Goal: Task Accomplishment & Management: Manage account settings

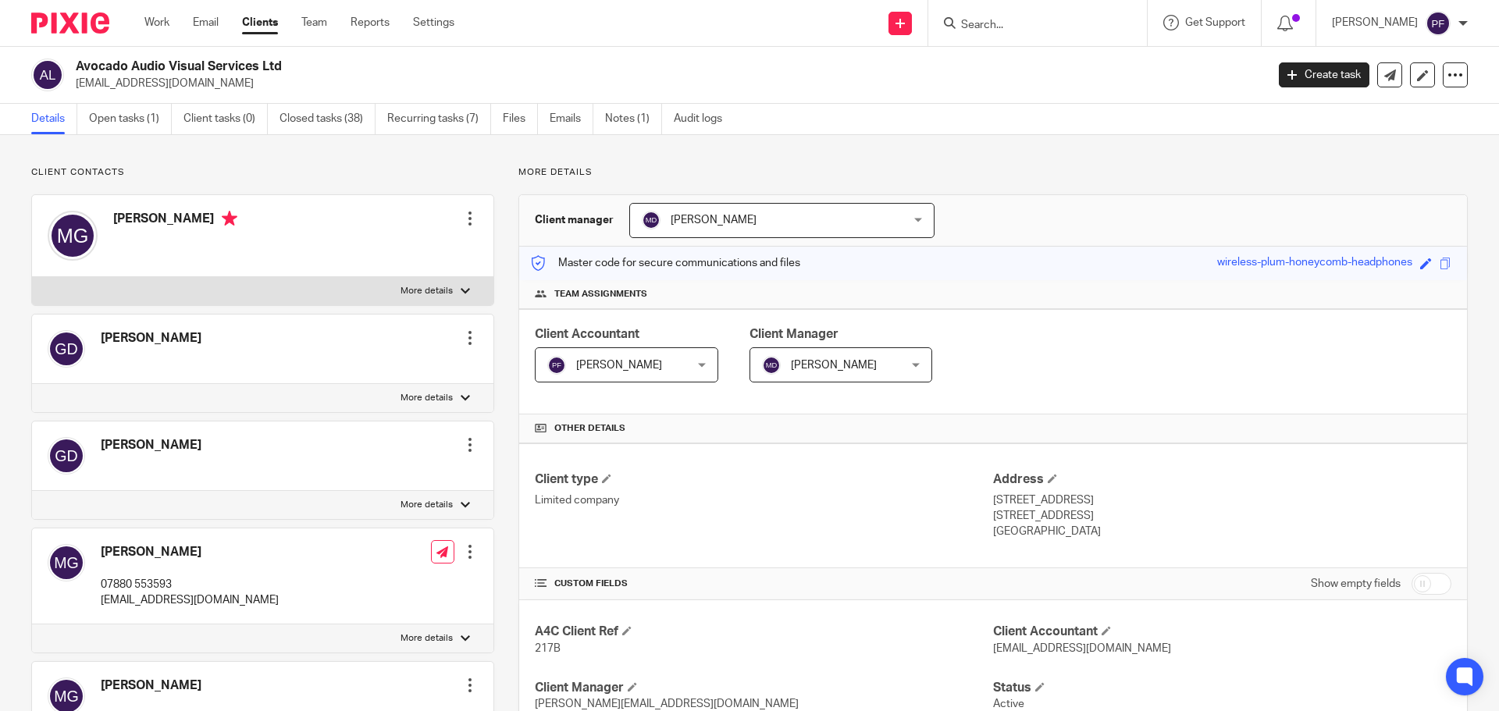
scroll to position [67, 0]
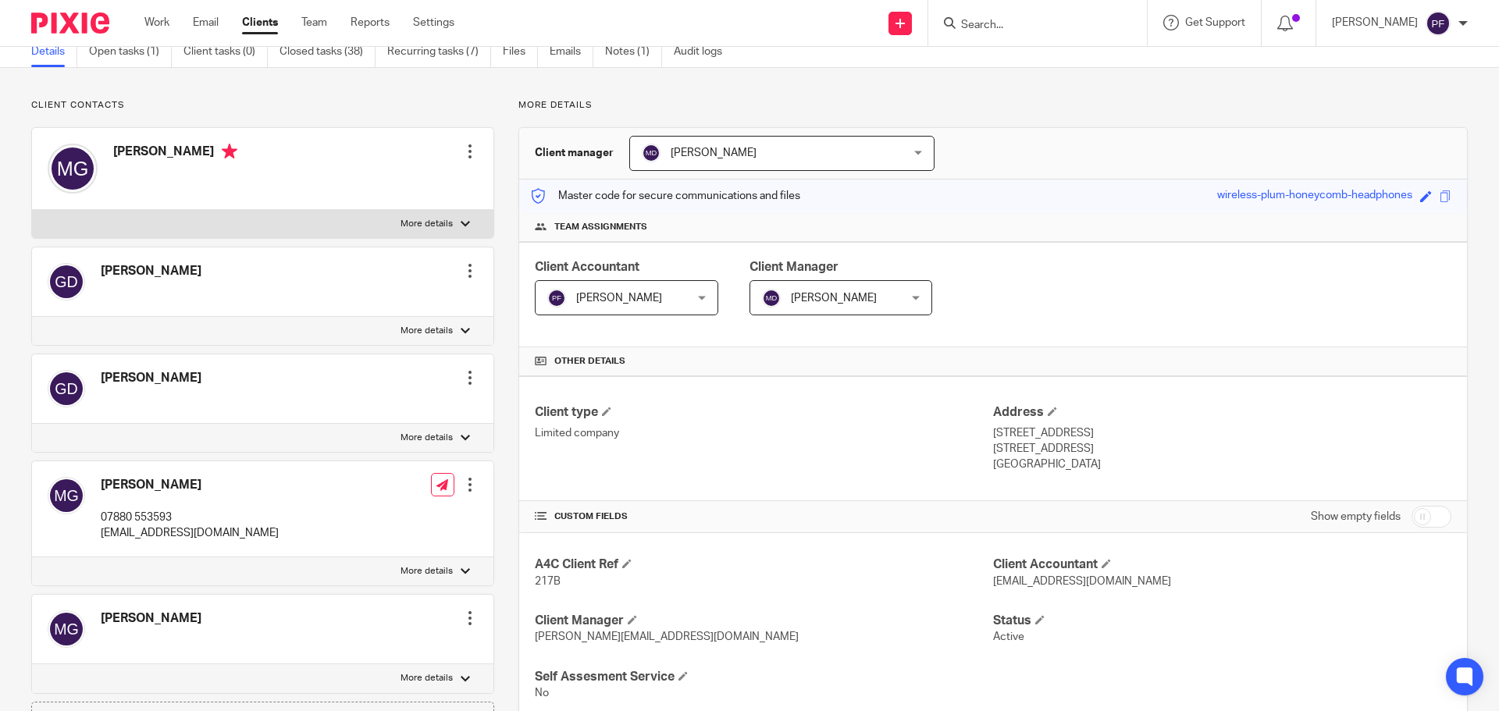
click at [983, 24] on input "Search" at bounding box center [1030, 26] width 141 height 14
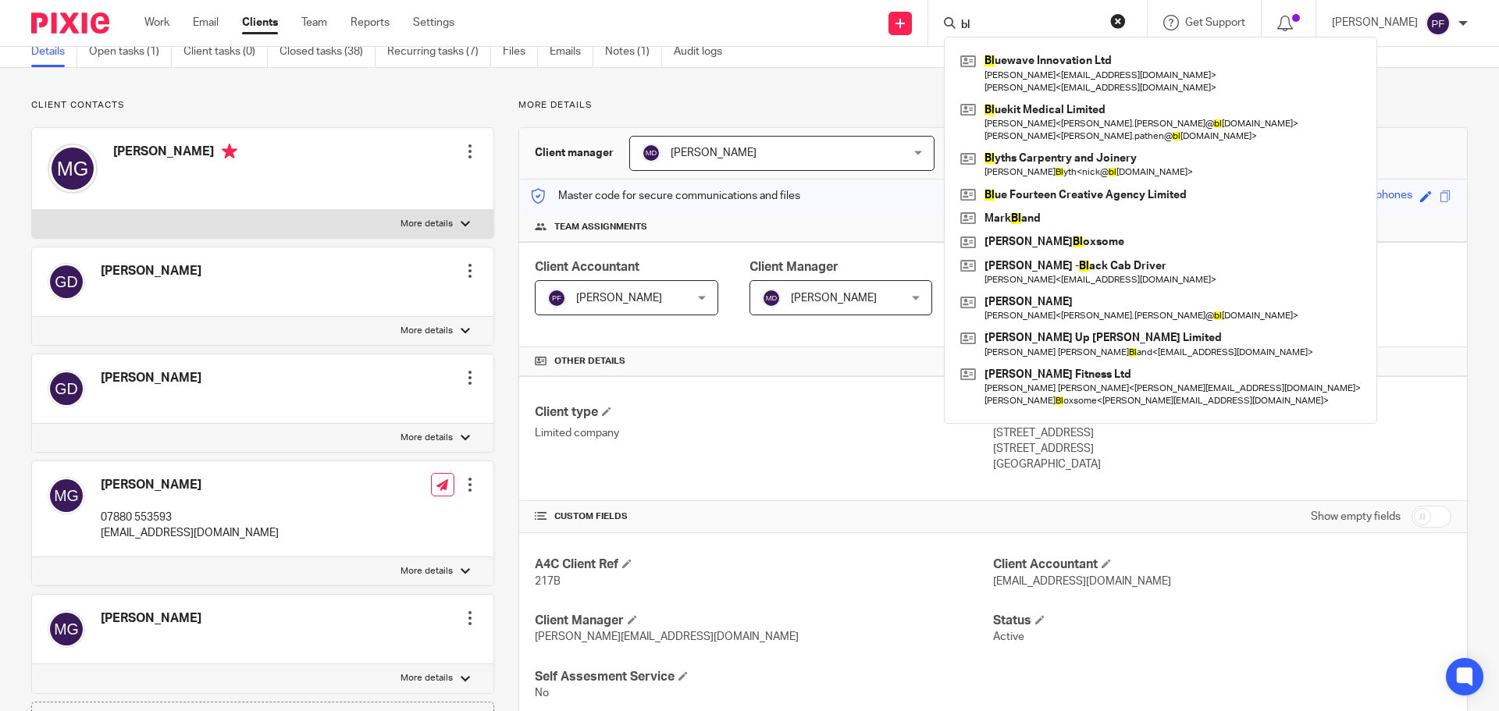
type input "b"
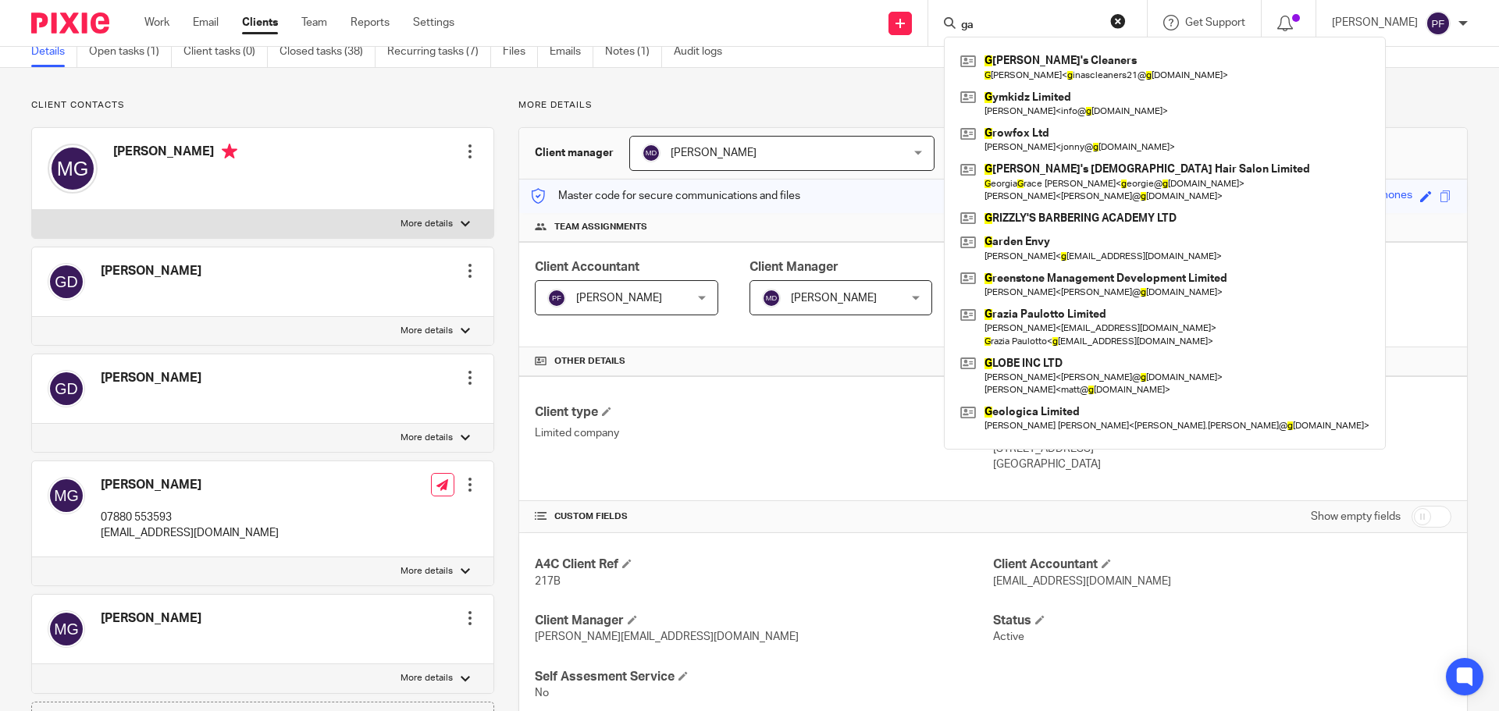
type input "g"
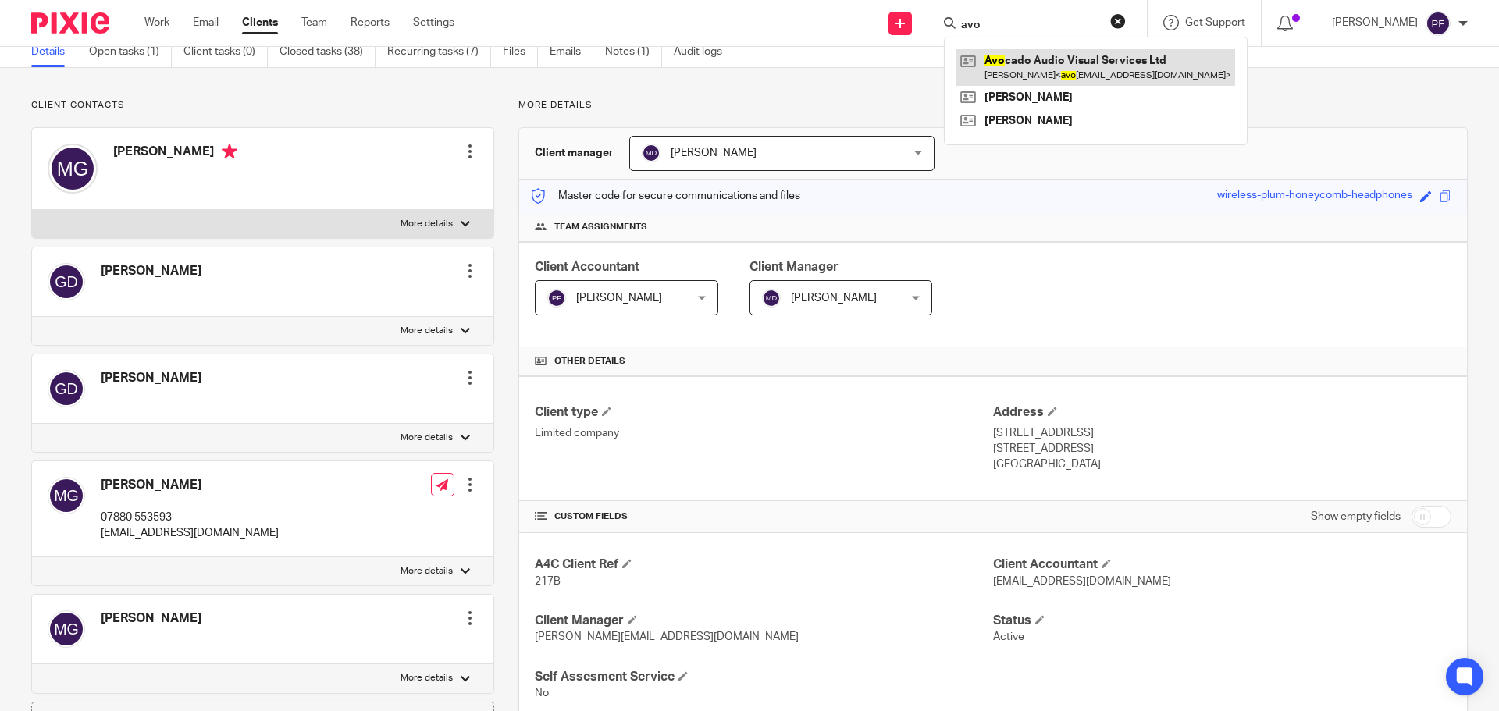
type input "avo"
click at [1027, 79] on link at bounding box center [1095, 67] width 279 height 36
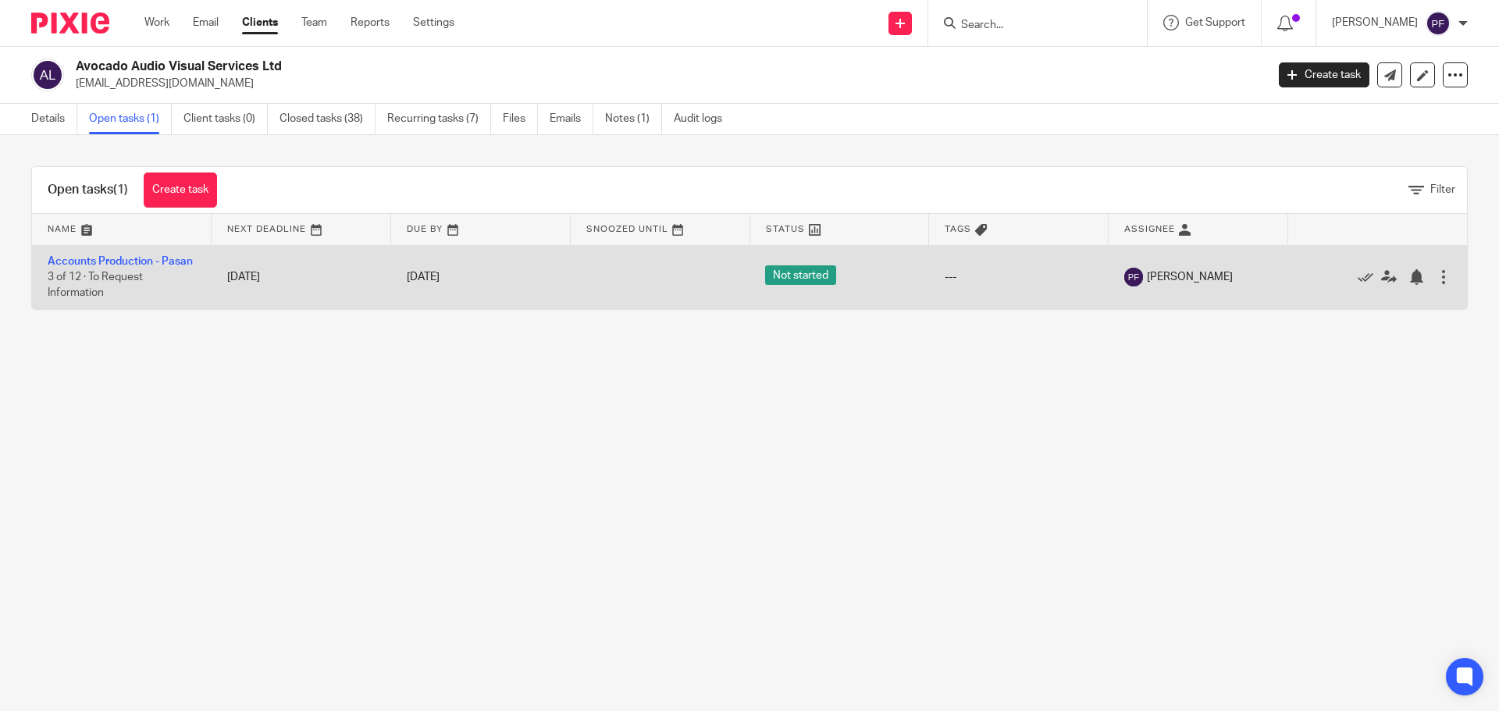
click at [77, 270] on td "Accounts Production - Pasan 3 of 12 · To Request Information" at bounding box center [122, 277] width 180 height 64
click at [69, 264] on link "Accounts Production - Pasan" at bounding box center [120, 261] width 145 height 11
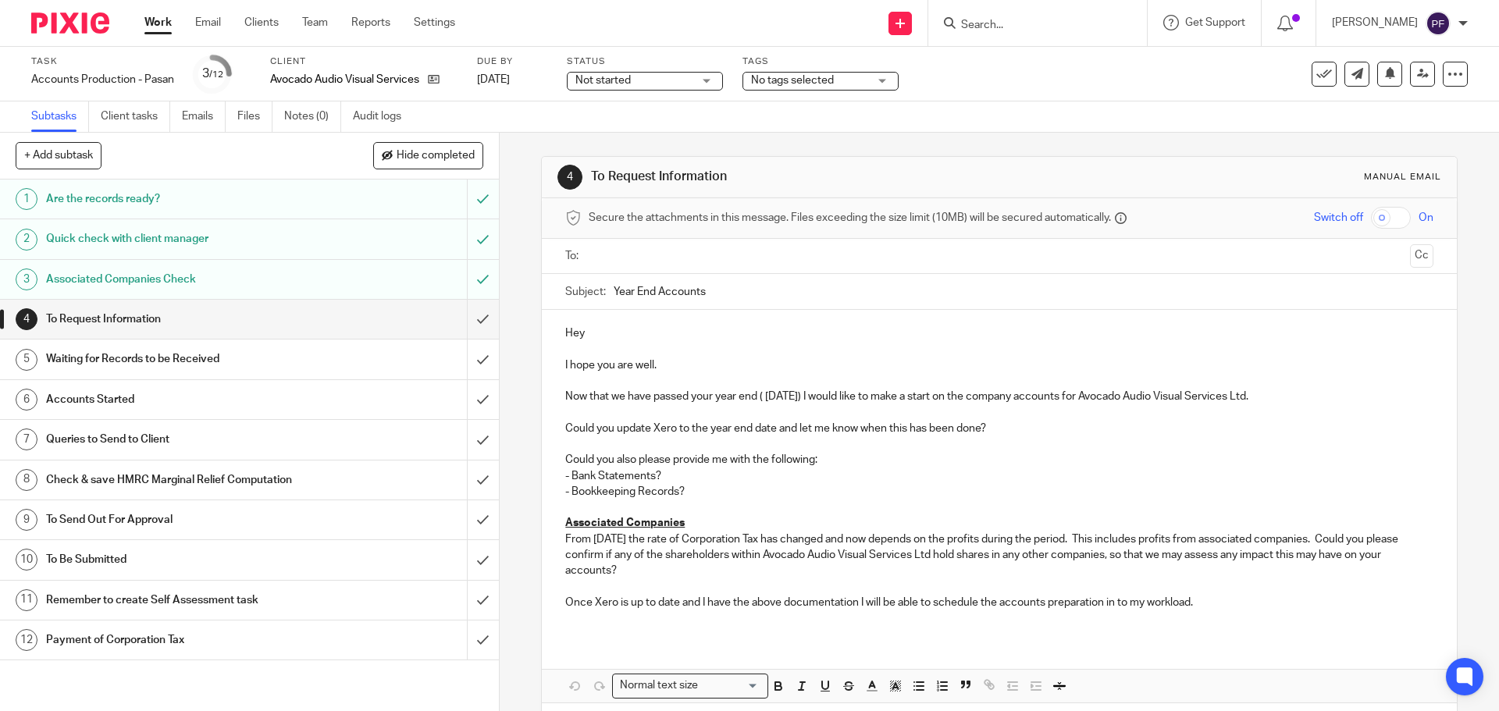
click at [666, 82] on span "Not started" at bounding box center [633, 81] width 117 height 16
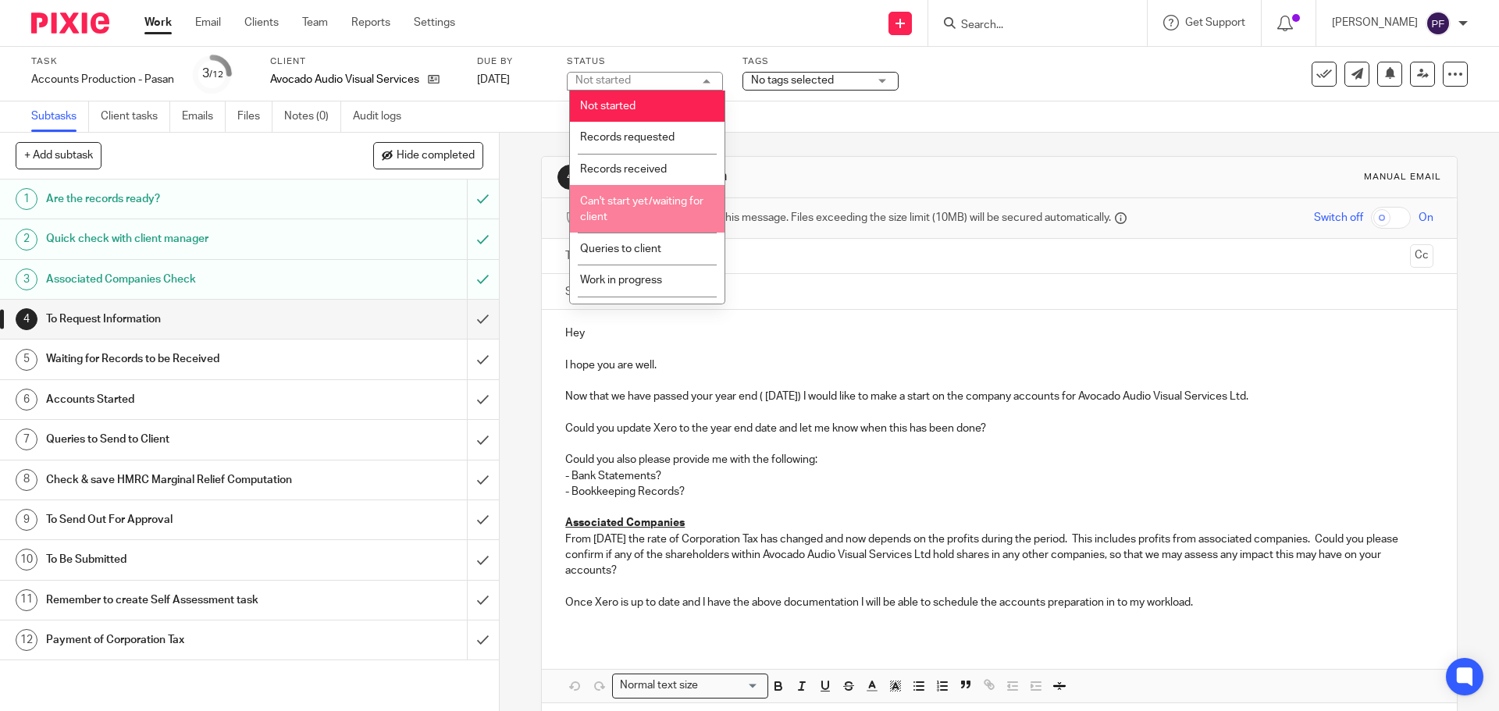
scroll to position [119, 0]
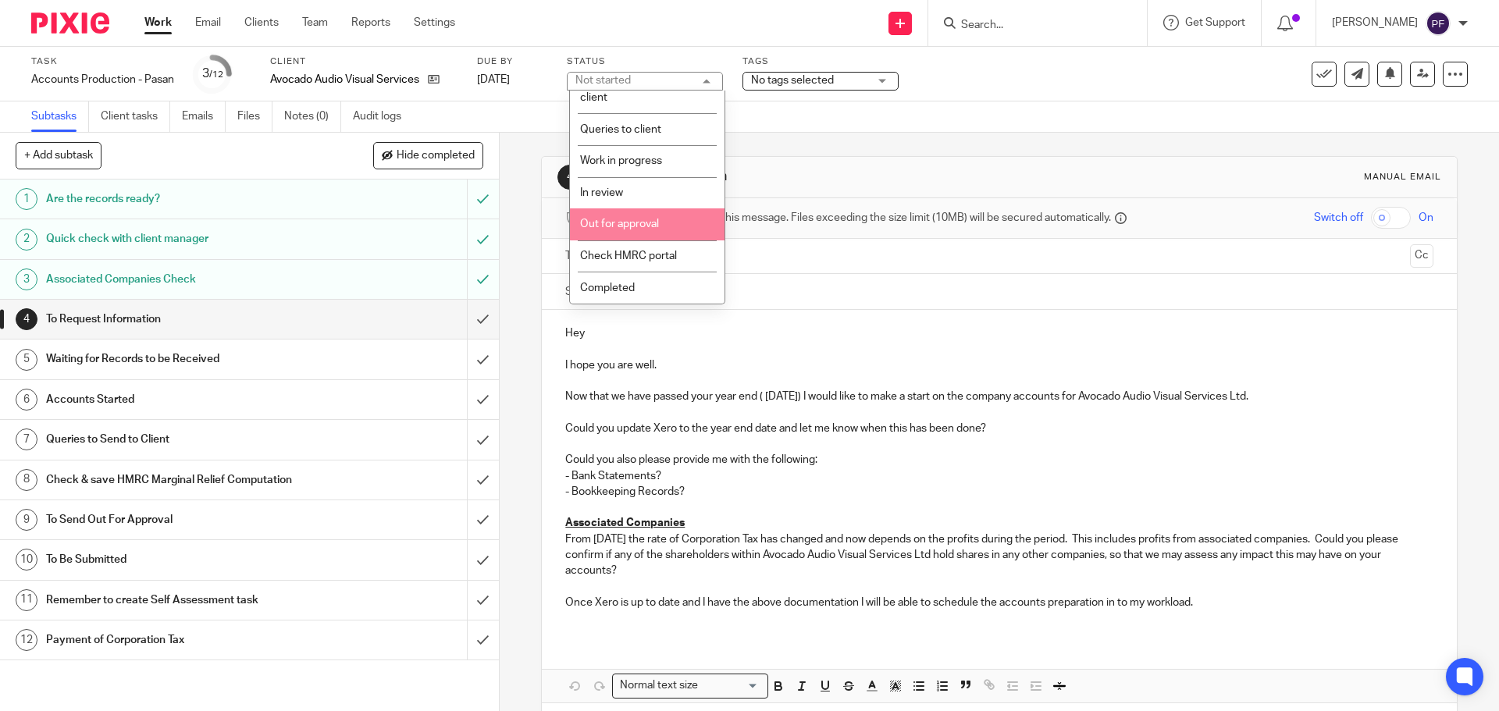
click at [629, 232] on li "Out for approval" at bounding box center [647, 224] width 155 height 32
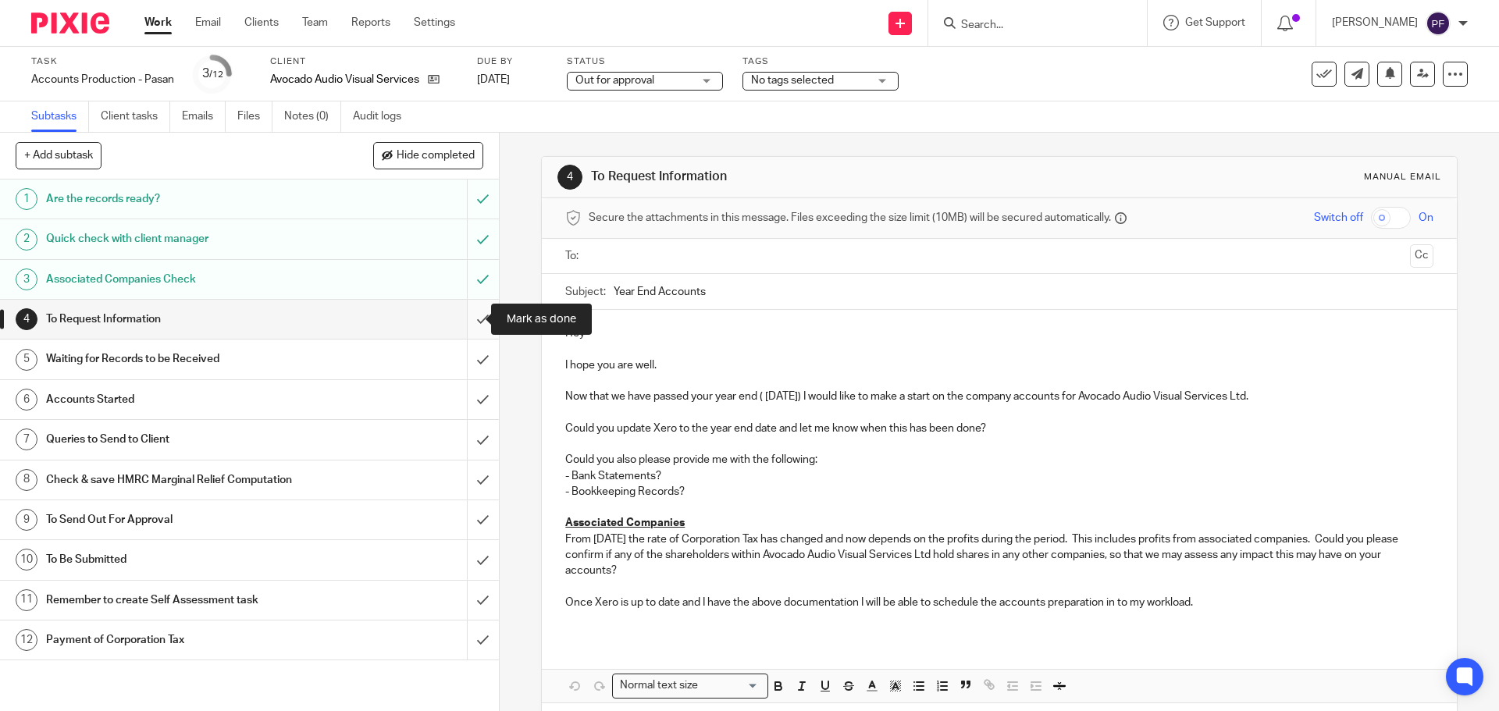
click at [465, 324] on input "submit" at bounding box center [249, 319] width 499 height 39
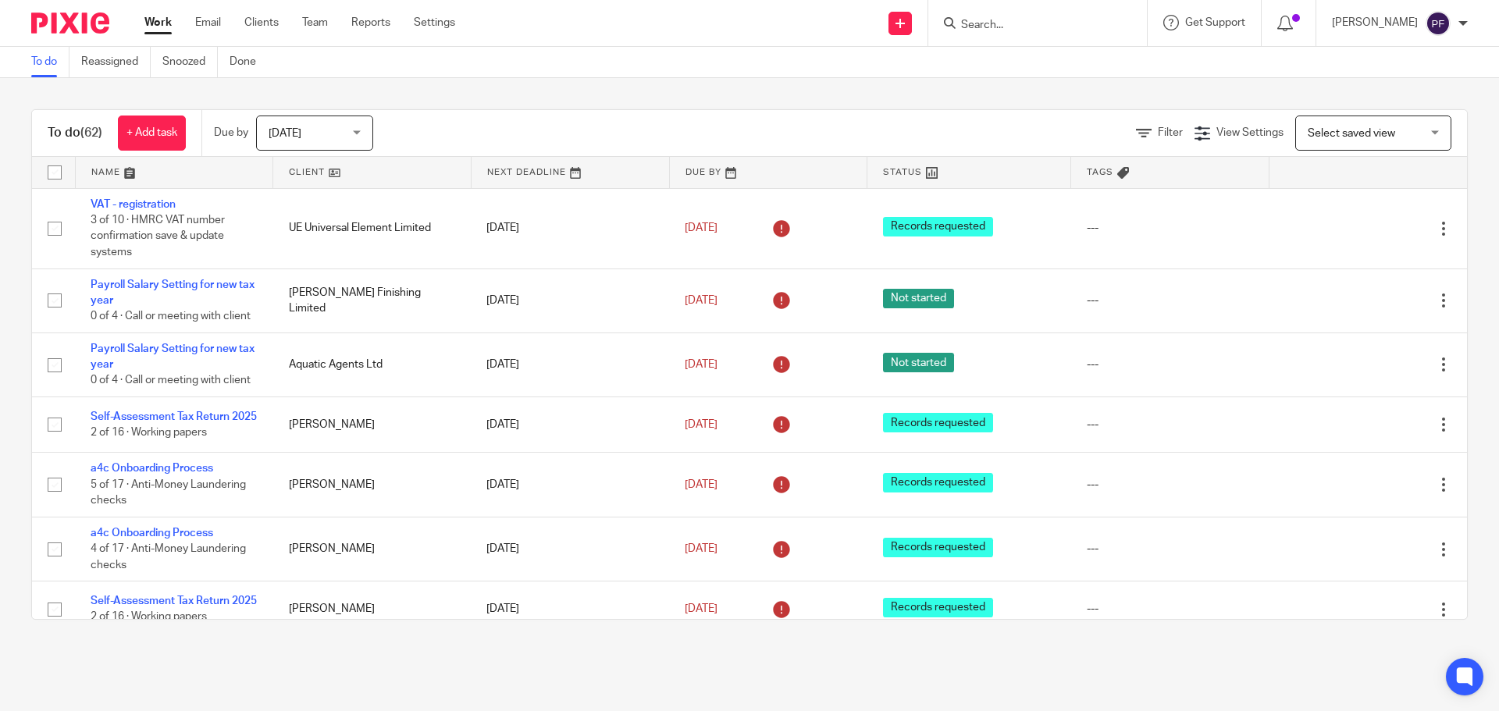
click at [992, 21] on input "Search" at bounding box center [1030, 26] width 141 height 14
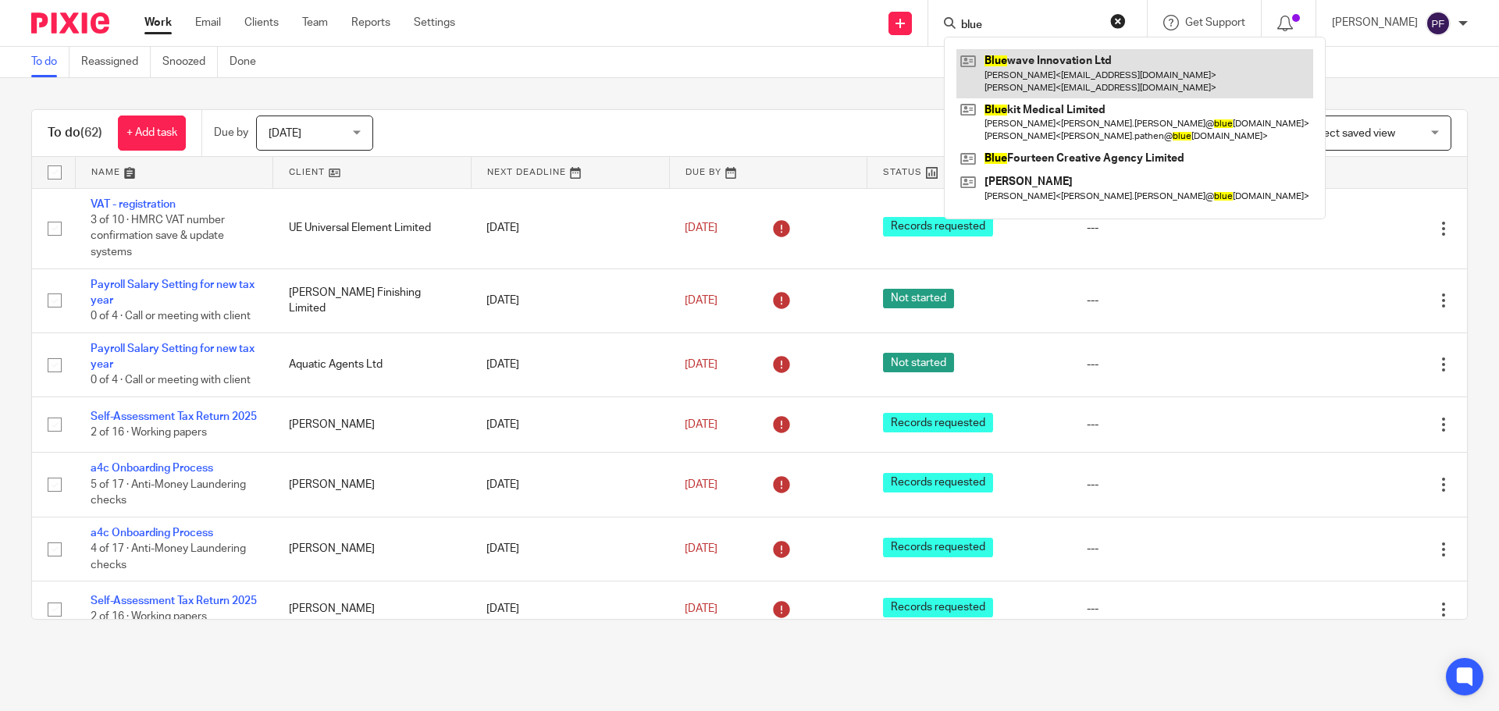
type input "blue"
click at [1069, 77] on link at bounding box center [1134, 73] width 357 height 48
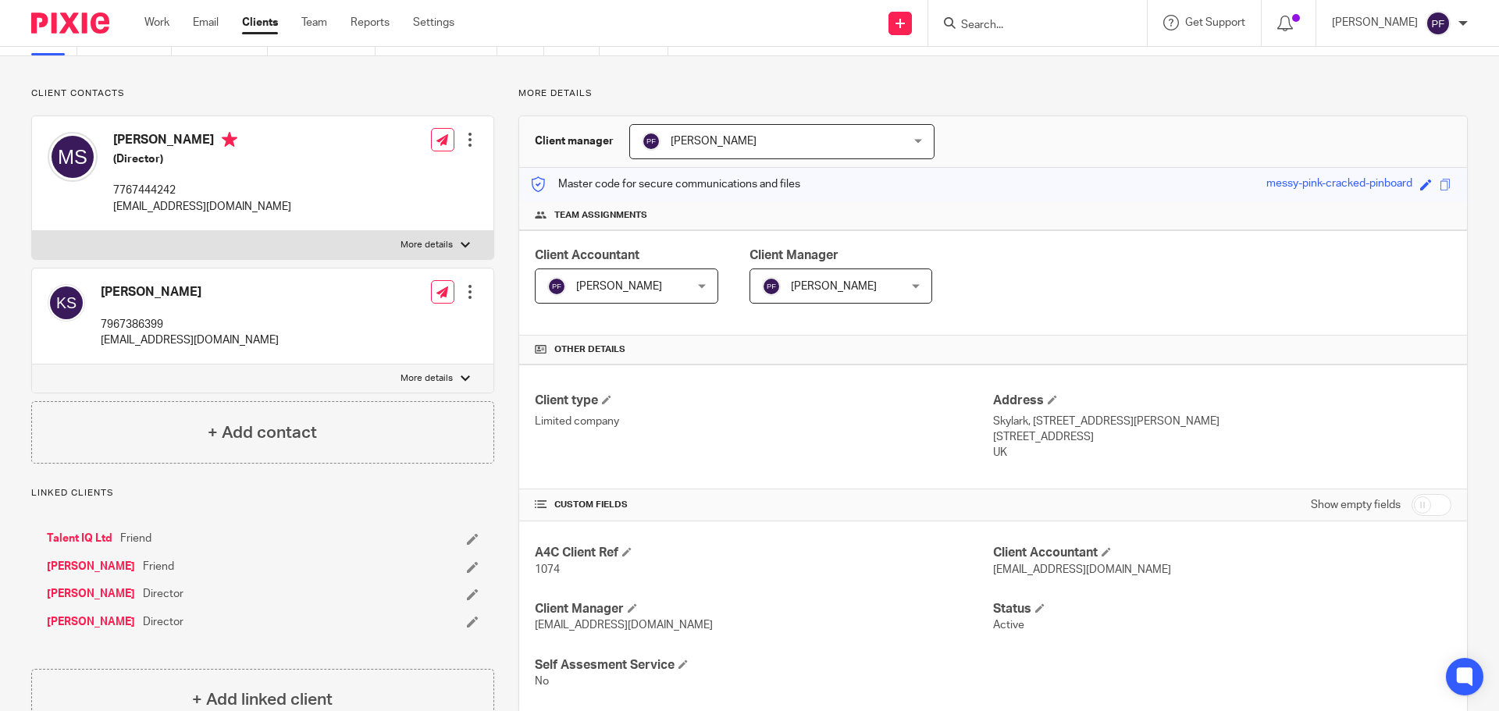
scroll to position [84, 0]
